Goal: Communication & Community: Answer question/provide support

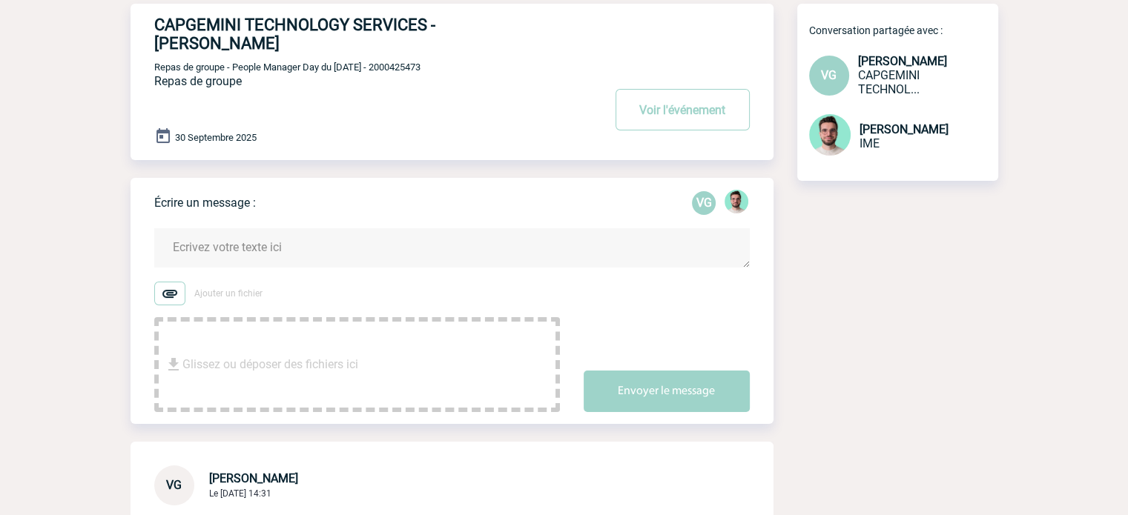
scroll to position [223, 0]
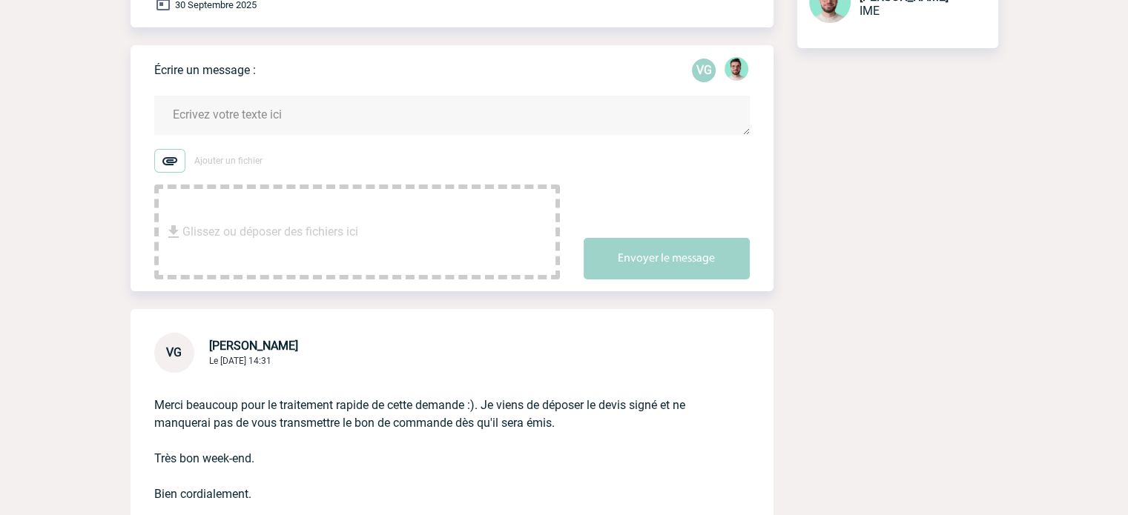
click at [369, 122] on textarea at bounding box center [452, 115] width 596 height 39
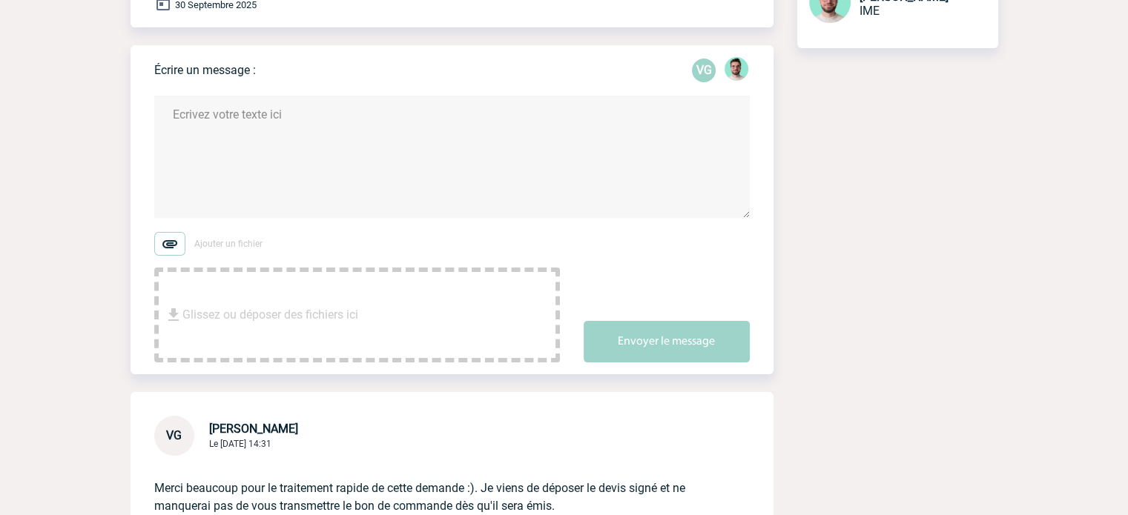
type textarea "B"
type textarea "V"
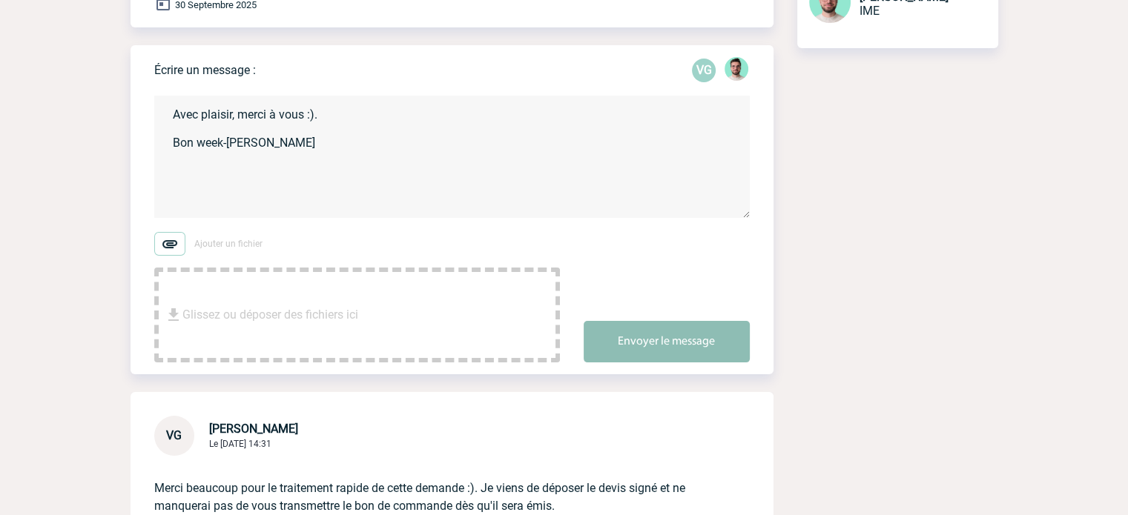
type textarea "Avec plaisir, merci à vous :). Bon week-end, Benjamin"
click at [628, 329] on button "Envoyer le message" at bounding box center [667, 342] width 166 height 42
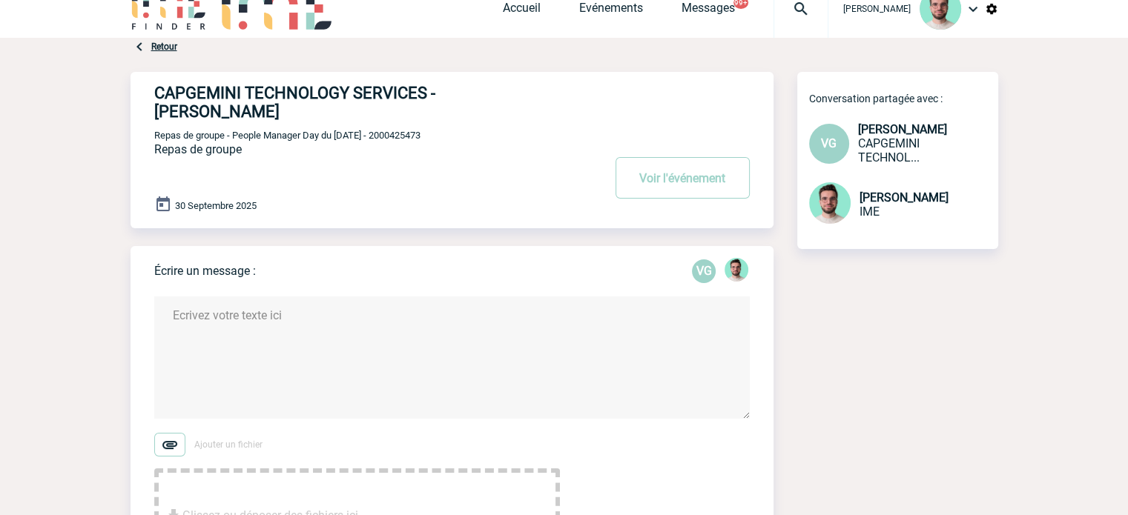
scroll to position [0, 0]
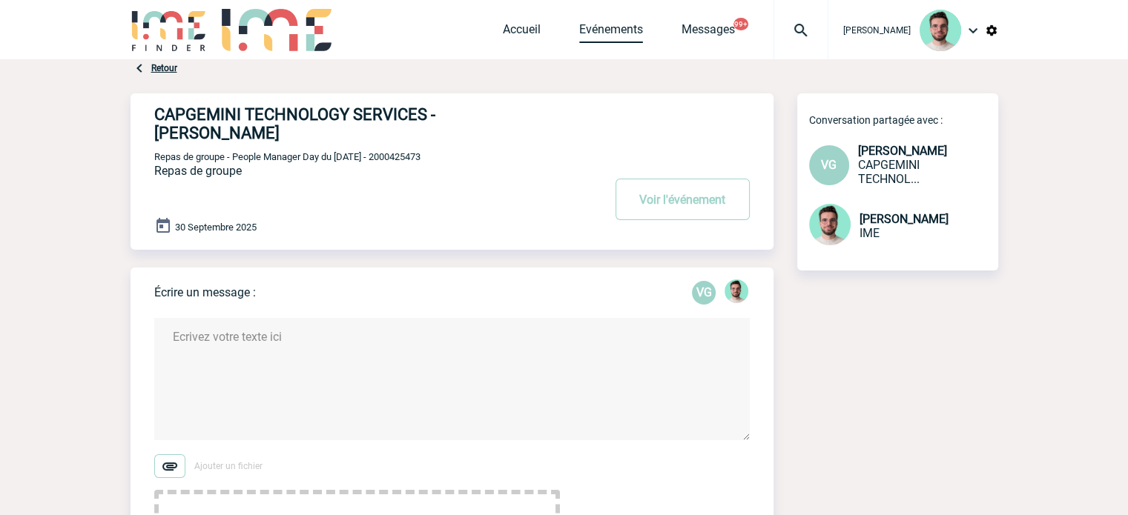
click at [612, 31] on link "Evénements" at bounding box center [611, 32] width 64 height 21
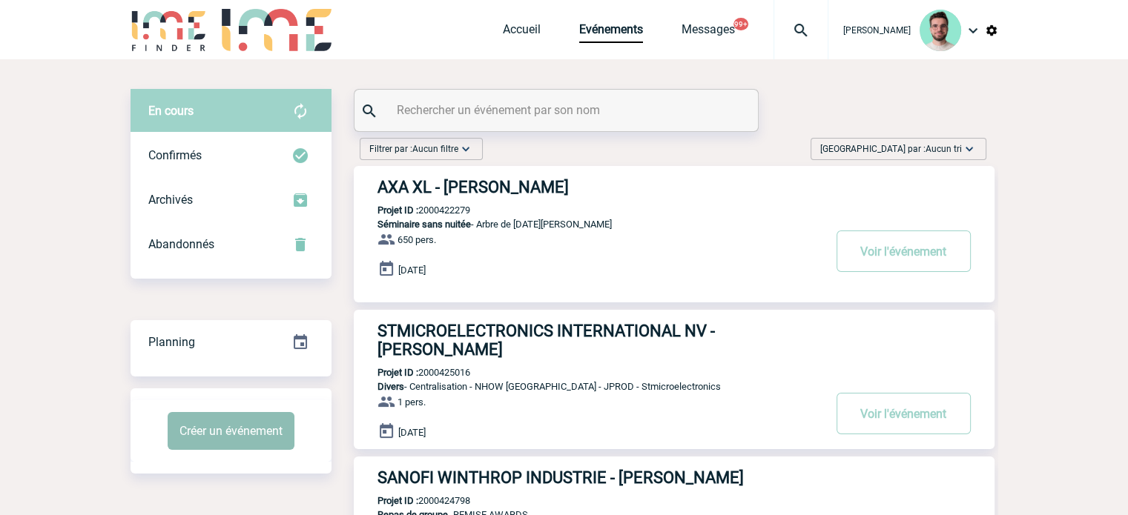
click at [206, 428] on button "Créer un événement" at bounding box center [231, 431] width 127 height 38
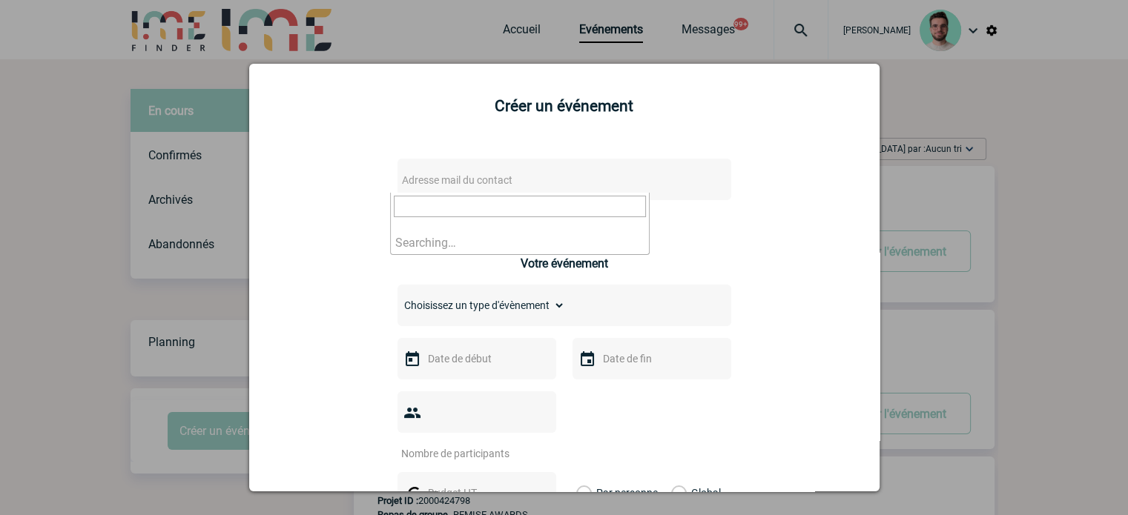
click at [487, 174] on span "Adresse mail du contact" at bounding box center [526, 180] width 260 height 21
type input "marc-antoine.roche@totalenergies.com"
click at [1062, 162] on div at bounding box center [564, 257] width 1128 height 515
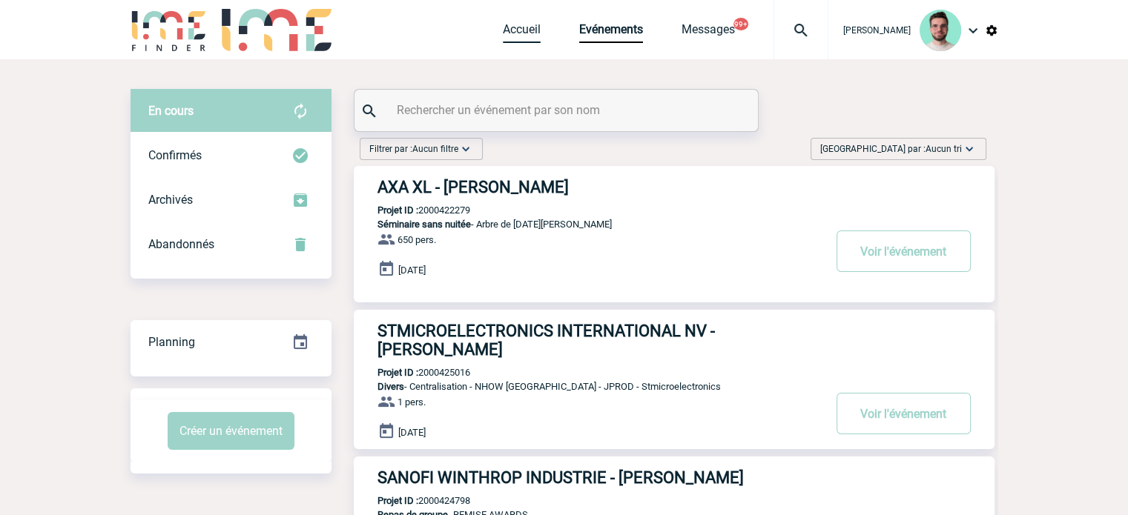
click at [521, 22] on link "Accueil" at bounding box center [522, 32] width 38 height 21
